Goal: Task Accomplishment & Management: Manage account settings

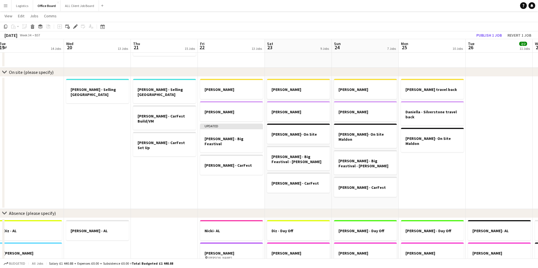
scroll to position [0, 137]
click at [303, 158] on h3 "[PERSON_NAME] - Big Feastival - [PERSON_NAME]" at bounding box center [297, 159] width 63 height 10
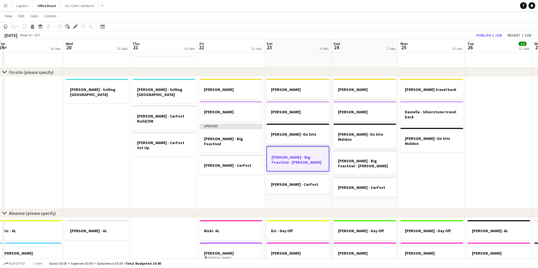
click at [303, 158] on h3 "[PERSON_NAME] - Big Feastival - [PERSON_NAME]" at bounding box center [298, 160] width 62 height 10
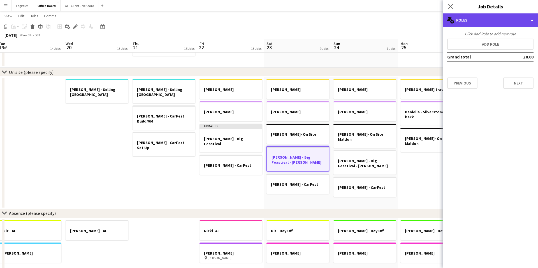
click at [468, 18] on div "multiple-users-add Roles" at bounding box center [489, 19] width 95 height 13
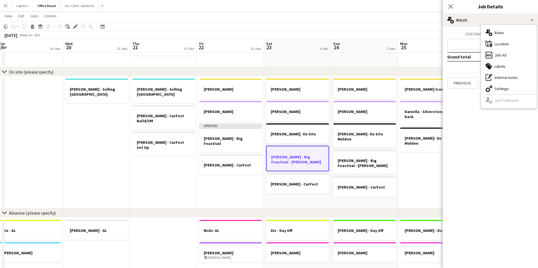
click at [256, 192] on app-date-cell "[PERSON_NAME] - [PERSON_NAME] Updated [PERSON_NAME] - Big Feastival [PERSON_NAM…" at bounding box center [230, 142] width 67 height 132
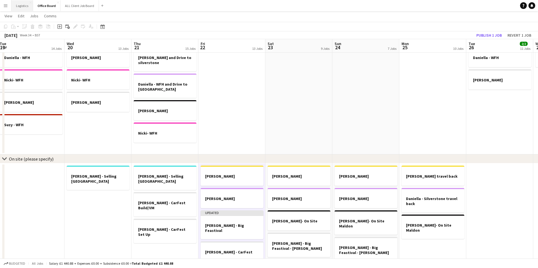
scroll to position [377, 0]
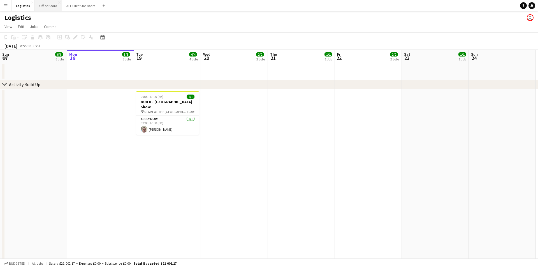
click at [40, 7] on button "Office Board Close" at bounding box center [48, 5] width 27 height 11
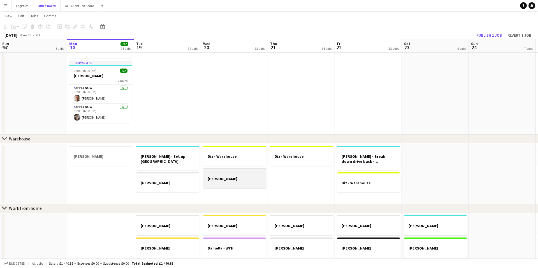
scroll to position [165, 0]
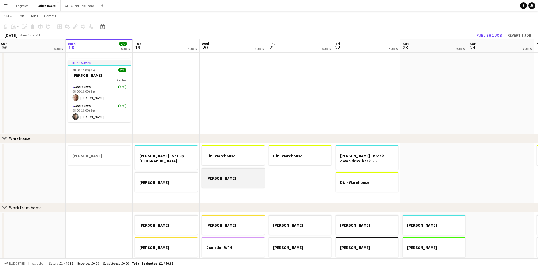
click at [234, 180] on h3 "[PERSON_NAME]" at bounding box center [233, 178] width 63 height 5
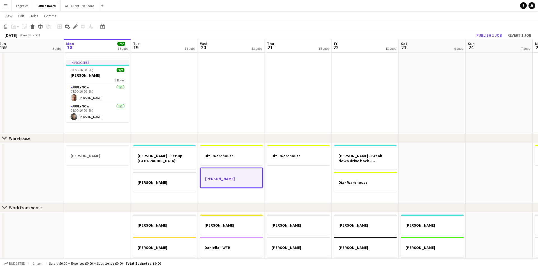
scroll to position [0, 138]
click at [234, 180] on h3 "[PERSON_NAME]" at bounding box center [231, 178] width 62 height 5
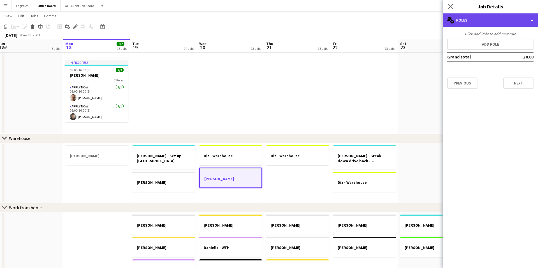
click at [513, 22] on div "multiple-users-add Roles" at bounding box center [489, 19] width 95 height 13
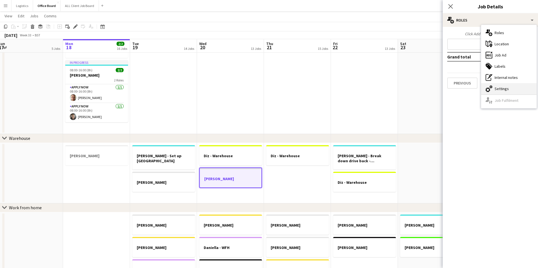
click at [503, 86] on div "cog-double-3 Settings" at bounding box center [508, 88] width 55 height 11
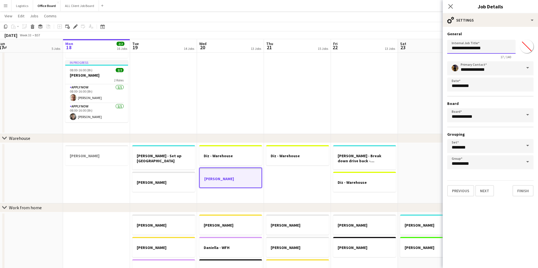
click at [486, 51] on input "**********" at bounding box center [481, 47] width 68 height 14
type input "**********"
click at [448, 4] on icon at bounding box center [449, 6] width 5 height 5
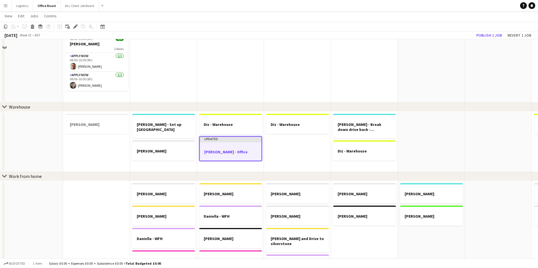
scroll to position [200, 0]
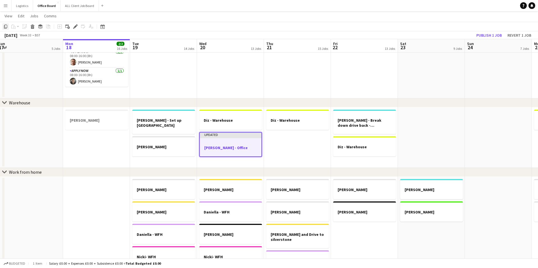
click at [6, 27] on icon "Copy" at bounding box center [5, 26] width 4 height 4
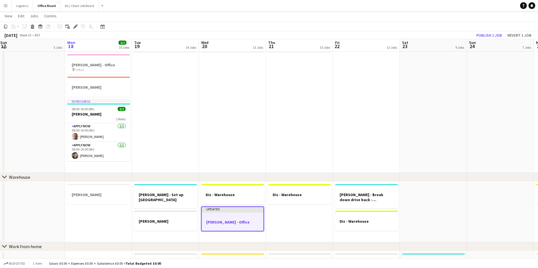
scroll to position [129, 0]
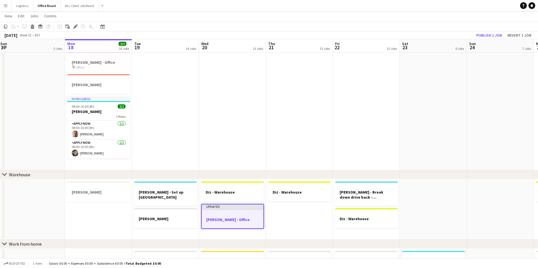
click at [243, 80] on app-date-cell "Jacob - Office Kristina - Office Nicole - Office pin Office Sarah Lawani" at bounding box center [232, 65] width 67 height 211
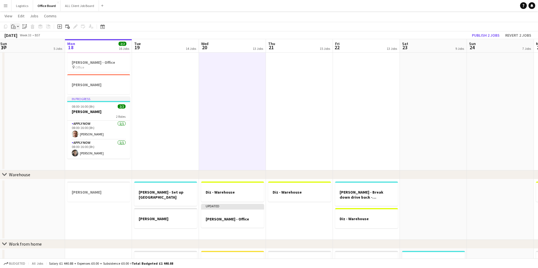
click at [16, 26] on div "Paste" at bounding box center [13, 26] width 7 height 7
click at [30, 47] on link "Paste with crew Command Shift V" at bounding box center [37, 46] width 44 height 5
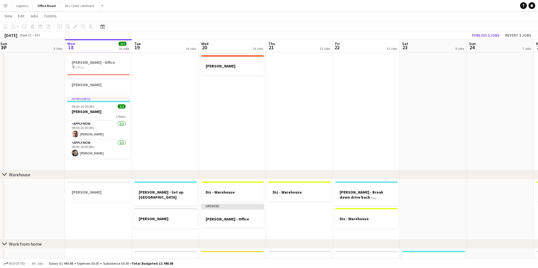
click at [238, 98] on app-date-cell "Jacob - Office Draft Julie - Office Kristina - Office Nicole - Office pin Offic…" at bounding box center [232, 65] width 67 height 211
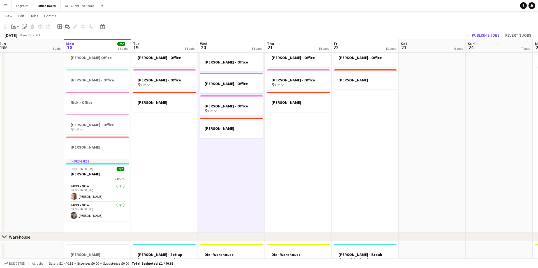
scroll to position [0, 139]
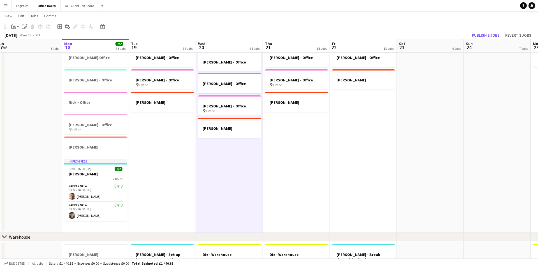
click at [309, 148] on app-date-cell "Jacob - Office Kristina - Office Nicole - Office pin Office Sarah Lawani" at bounding box center [296, 127] width 67 height 211
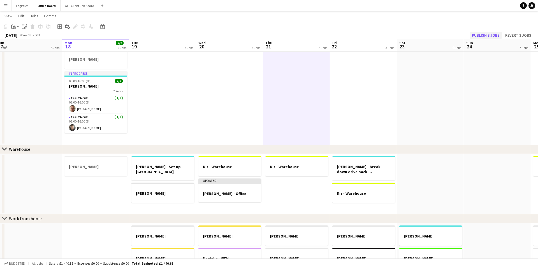
scroll to position [153, 0]
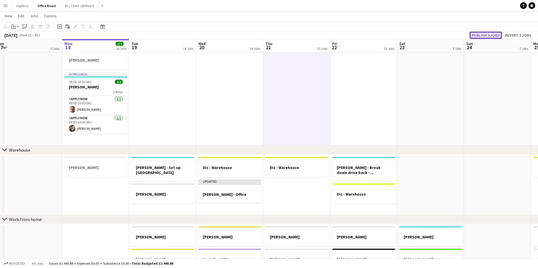
click at [484, 35] on button "Publish 3 jobs" at bounding box center [485, 35] width 32 height 7
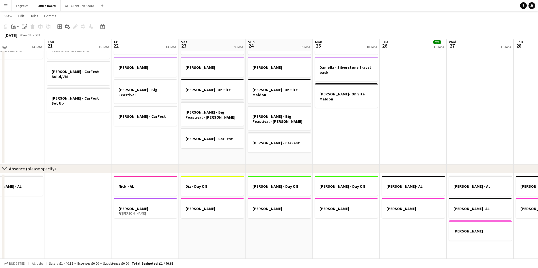
scroll to position [511, 0]
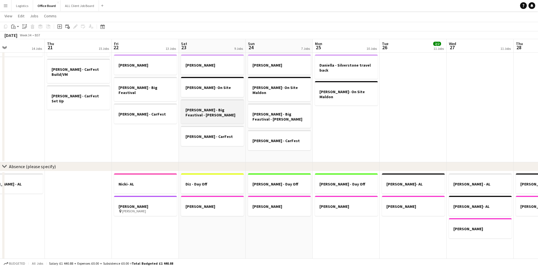
click at [218, 118] on div at bounding box center [212, 120] width 63 height 4
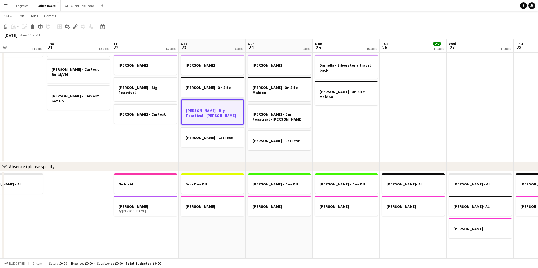
click at [218, 112] on h3 "[PERSON_NAME] - Big Feastival - [PERSON_NAME]" at bounding box center [212, 113] width 62 height 10
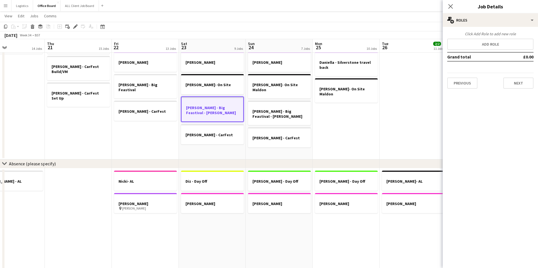
click at [249, 155] on app-date-cell "Claire - Silverstone Daniella - Silverstone Joe- On Site Maldon Julie - Big Fea…" at bounding box center [279, 93] width 67 height 132
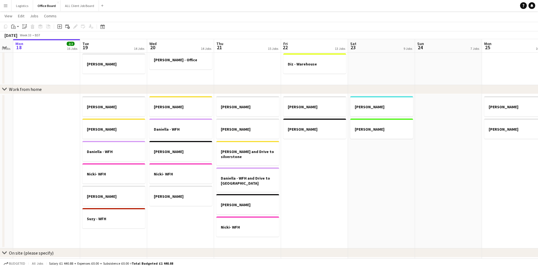
scroll to position [0, 121]
